Goal: Task Accomplishment & Management: Complete application form

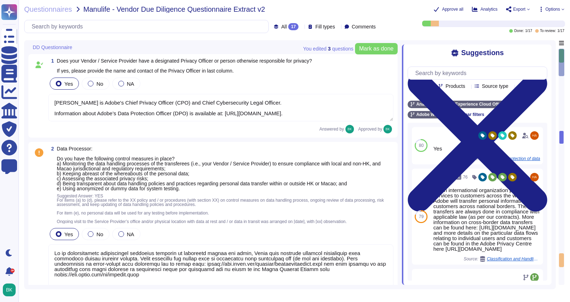
type textarea "[PERSON_NAME] is Adobe's Chief Privacy Officer (CPO) and Chief Cybersecurity Le…"
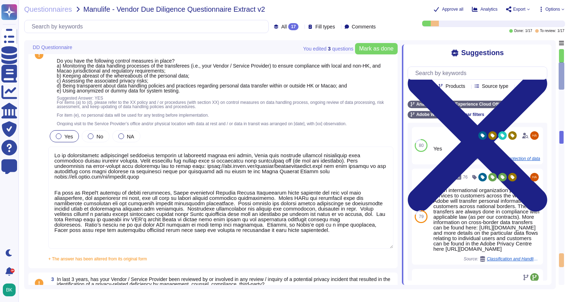
scroll to position [111, 0]
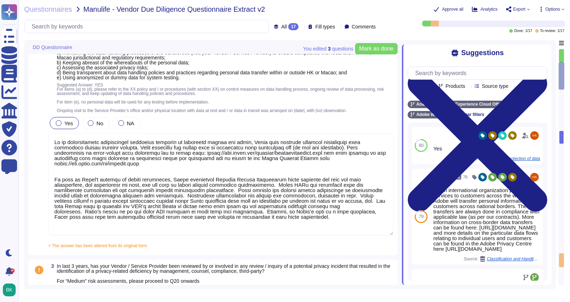
click at [53, 152] on textarea at bounding box center [220, 184] width 345 height 102
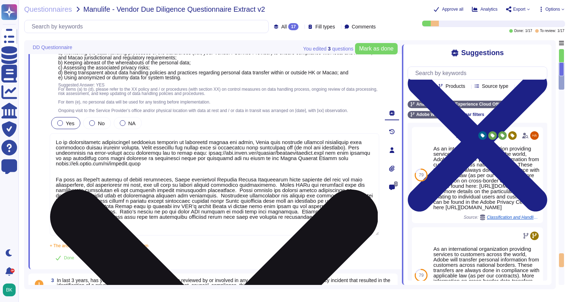
scroll to position [0, 0]
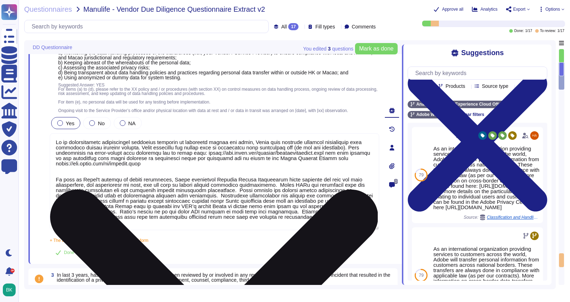
click at [58, 170] on textarea at bounding box center [215, 181] width 330 height 97
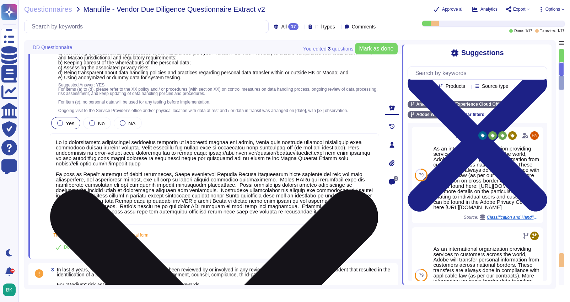
click at [70, 195] on textarea at bounding box center [215, 178] width 330 height 91
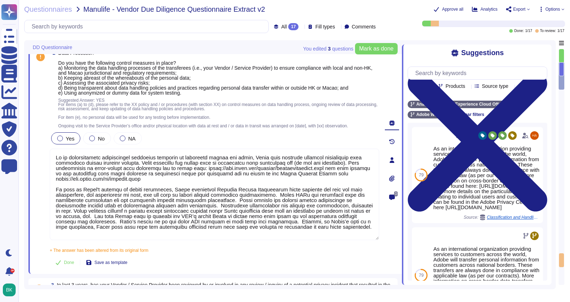
scroll to position [95, 0]
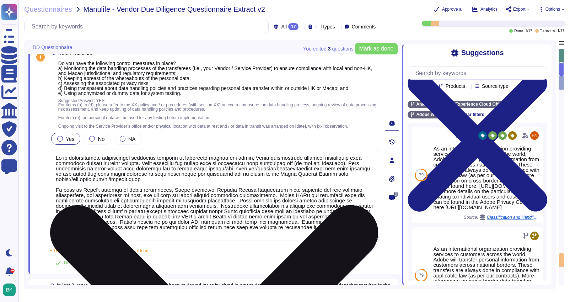
click at [94, 233] on textarea at bounding box center [215, 194] width 330 height 91
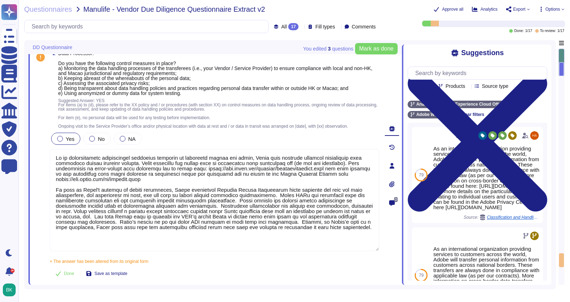
type textarea "Lo ip dolorsitametc adipiscingel seddoeius temporin ut laboreetd magnaa eni adm…"
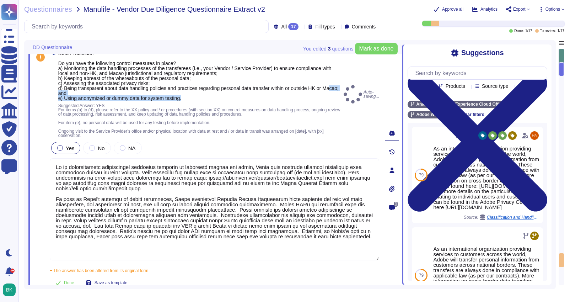
drag, startPoint x: 65, startPoint y: 93, endPoint x: 193, endPoint y: 98, distance: 128.1
click at [193, 98] on span "Data Processor: Do you have the following control measures in place? a) Monitor…" at bounding box center [199, 76] width 283 height 50
click at [190, 98] on span "Data Processor: Do you have the following control measures in place? a) Monitor…" at bounding box center [199, 76] width 283 height 50
drag, startPoint x: 190, startPoint y: 98, endPoint x: 65, endPoint y: 100, distance: 124.8
click at [65, 100] on span "Data Processor: Do you have the following control measures in place? a) Monitor…" at bounding box center [199, 76] width 283 height 50
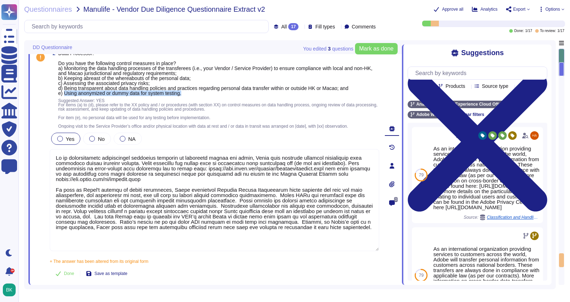
copy span "Using anonymized or dummy data for system testing."
click at [447, 76] on input "text" at bounding box center [479, 73] width 135 height 12
paste input "Using anonymized or dummy data for system testing."
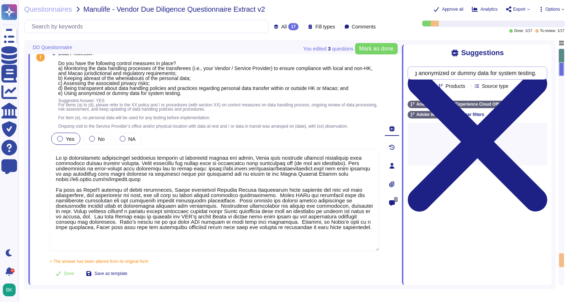
click at [424, 76] on input "Using anonymized or dummy data for system testing." at bounding box center [476, 73] width 128 height 12
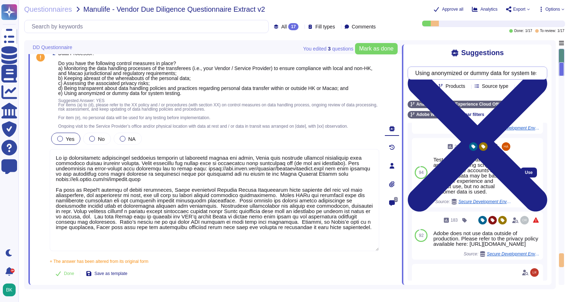
scroll to position [50, 0]
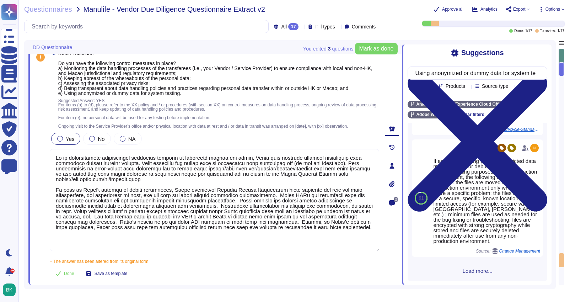
type input "Using anonymized or dummy data for system testing."
click at [483, 268] on span "Load more..." at bounding box center [478, 270] width 140 height 5
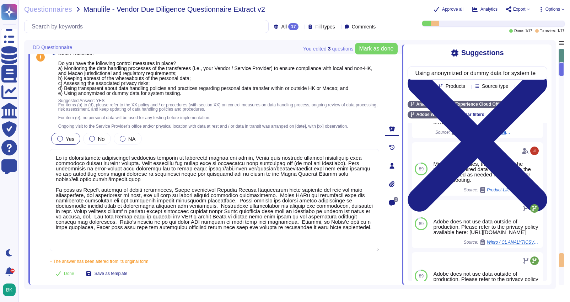
scroll to position [620, 0]
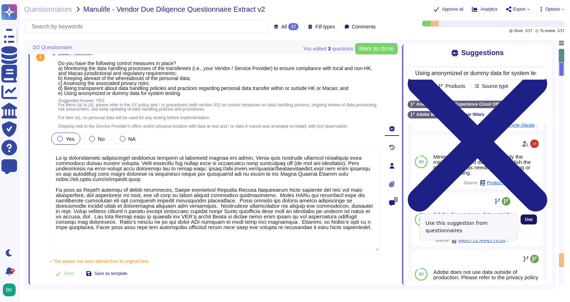
click at [532, 221] on span "Use" at bounding box center [529, 219] width 8 height 4
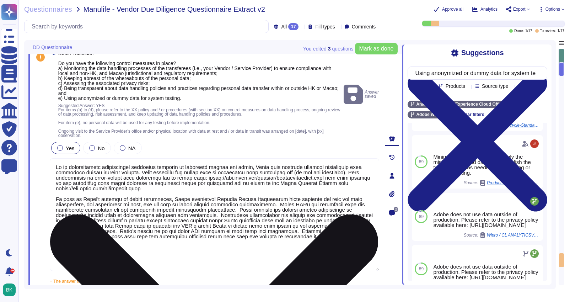
click at [107, 257] on textarea at bounding box center [215, 214] width 330 height 113
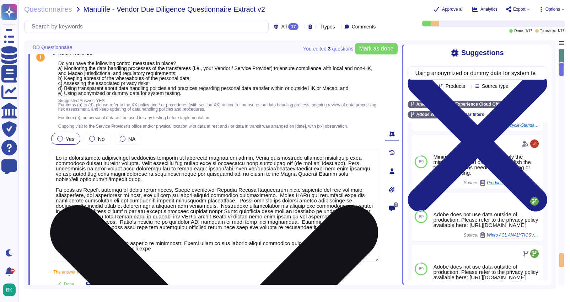
click at [198, 248] on textarea at bounding box center [215, 205] width 330 height 113
click at [60, 241] on textarea at bounding box center [215, 205] width 330 height 113
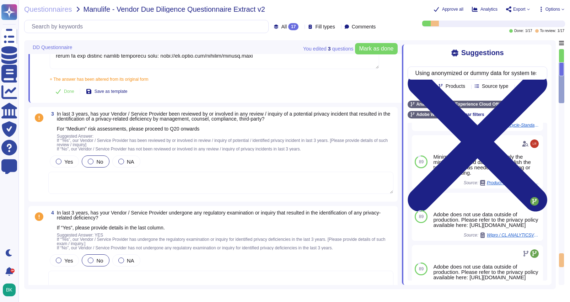
scroll to position [304, 0]
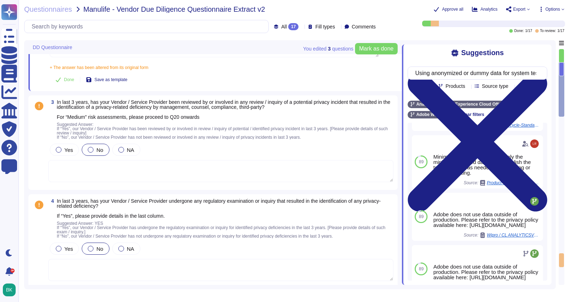
type textarea "Lo ip dolorsitametc adipiscingel seddoeius temporin ut laboreetd magnaa eni adm…"
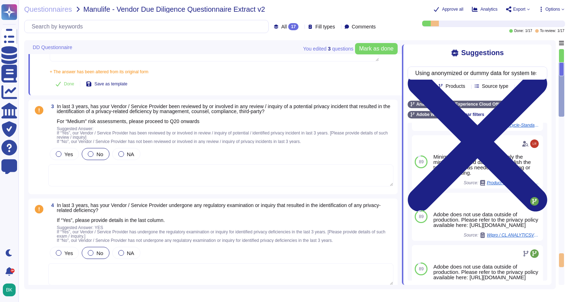
scroll to position [277, 0]
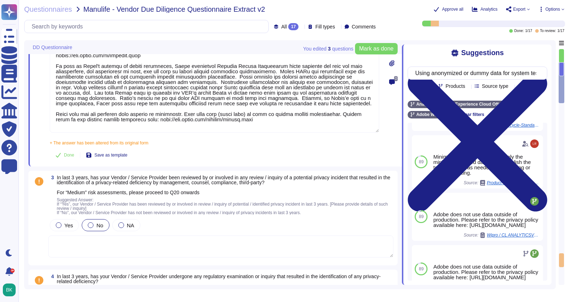
type textarea "[PERSON_NAME] is Adobe's Chief Privacy Officer (CPO) and Chief Cybersecurity Le…"
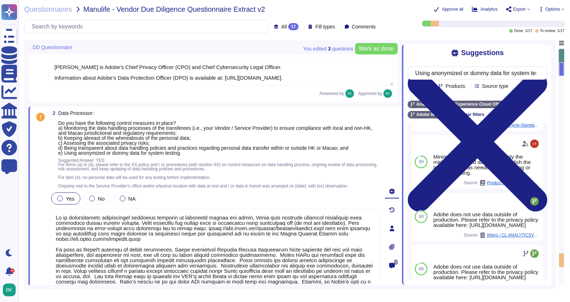
scroll to position [0, 0]
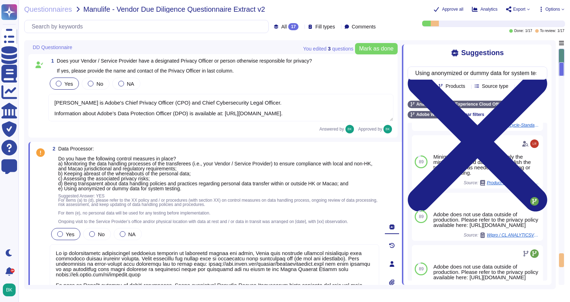
click at [163, 113] on textarea "[PERSON_NAME] is Adobe's Chief Privacy Officer (CPO) and Chief Cybersecurity Le…" at bounding box center [220, 107] width 345 height 27
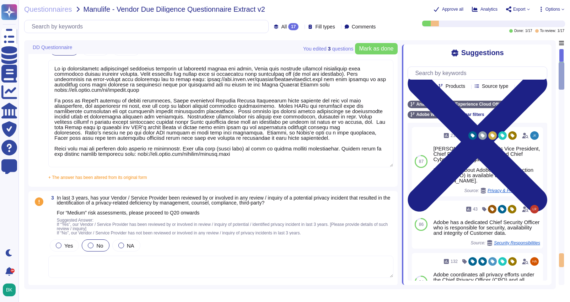
scroll to position [204, 0]
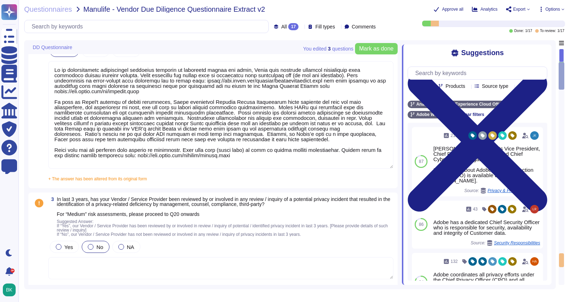
click at [76, 162] on textarea at bounding box center [220, 114] width 345 height 107
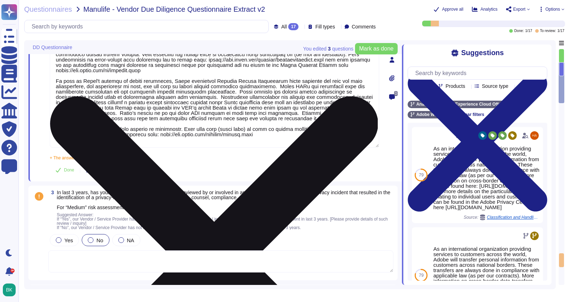
click at [68, 147] on textarea at bounding box center [215, 93] width 330 height 107
click at [67, 144] on textarea at bounding box center [215, 93] width 330 height 107
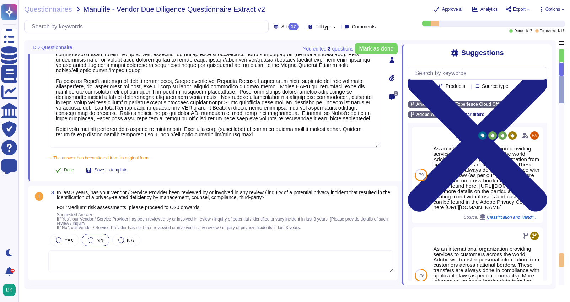
click at [64, 172] on button "Done" at bounding box center [65, 170] width 30 height 14
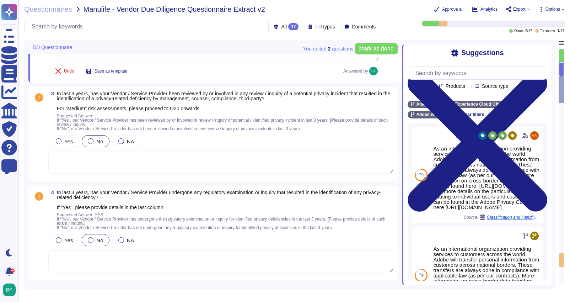
scroll to position [293, 0]
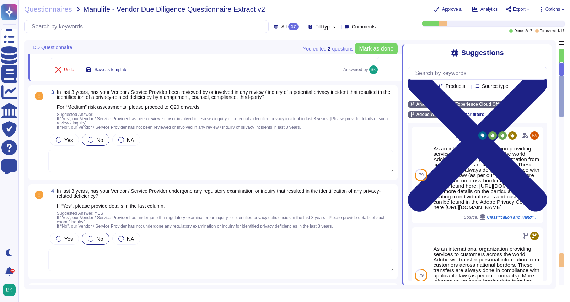
click at [389, 14] on div "Questionnaires Manulife - Vendor Due Diligence Questionnaire Extract v2 Approve…" at bounding box center [294, 151] width 552 height 302
